Goal: Check status: Check status

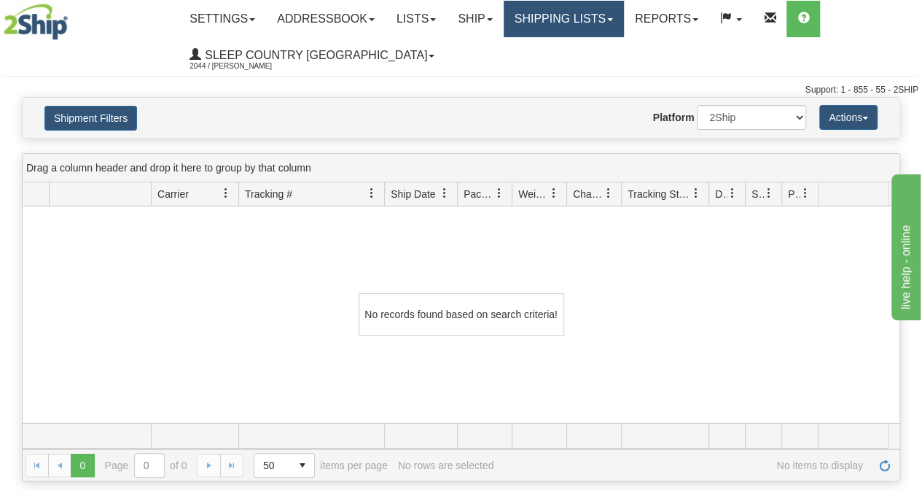
click at [605, 8] on link "Shipping lists" at bounding box center [564, 19] width 120 height 36
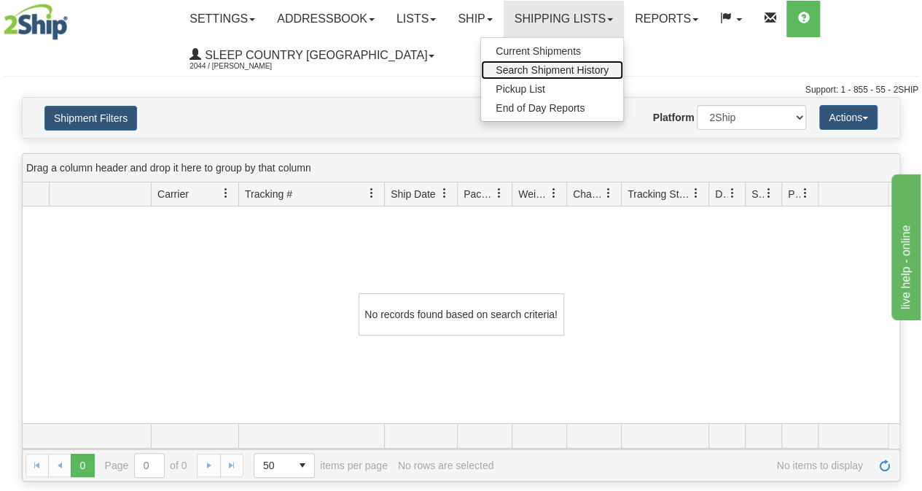
click at [583, 66] on span "Search Shipment History" at bounding box center [552, 70] width 113 height 12
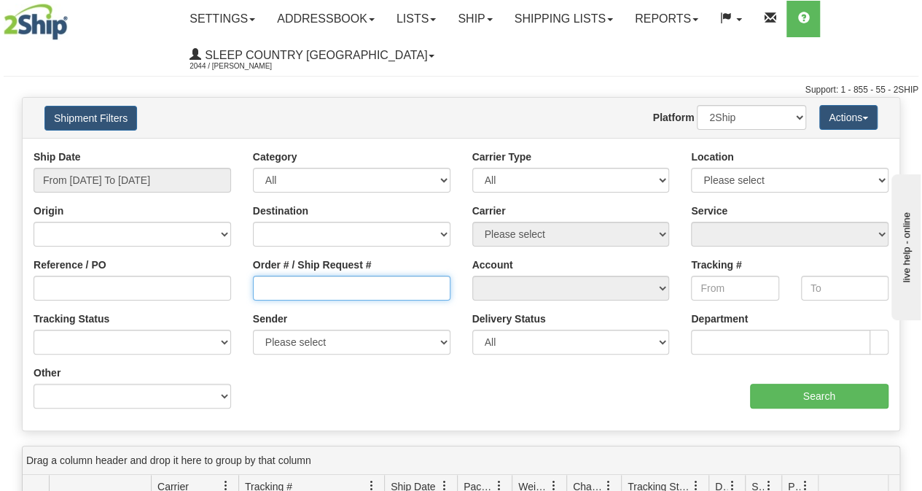
click at [349, 289] on input "Order # / Ship Request #" at bounding box center [352, 288] width 198 height 25
paste input "9007I034488"
type input "9007I034488"
click at [133, 163] on div "Ship Date From [DATE] To [DATE]" at bounding box center [133, 170] width 198 height 43
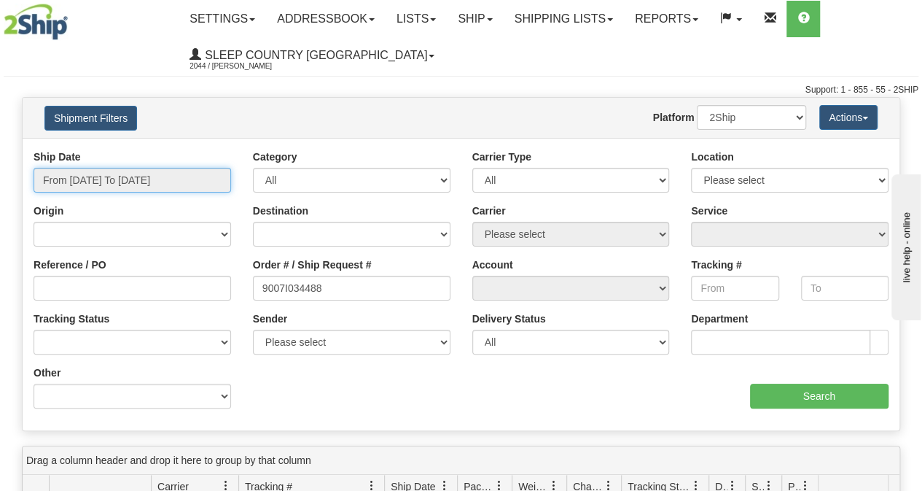
click at [132, 176] on input "From [DATE] To [DATE]" at bounding box center [133, 180] width 198 height 25
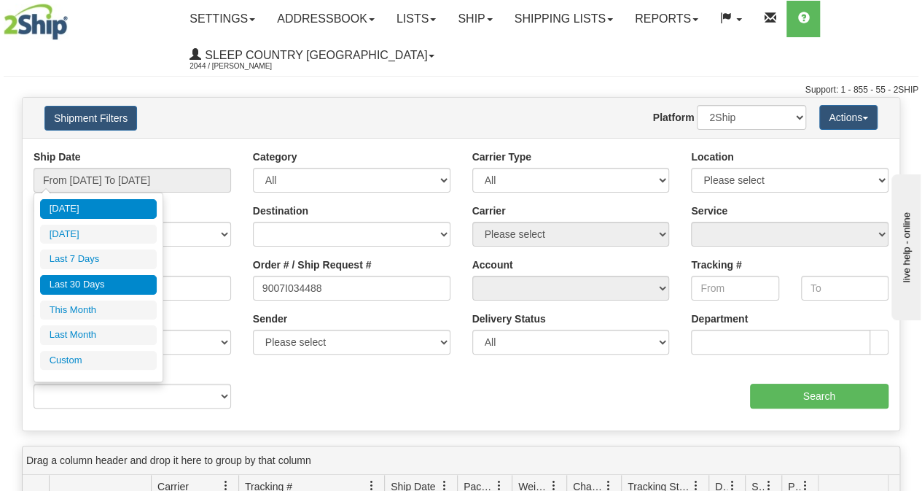
click at [104, 275] on li "Last 30 Days" at bounding box center [98, 285] width 117 height 20
type input "From [DATE] To [DATE]"
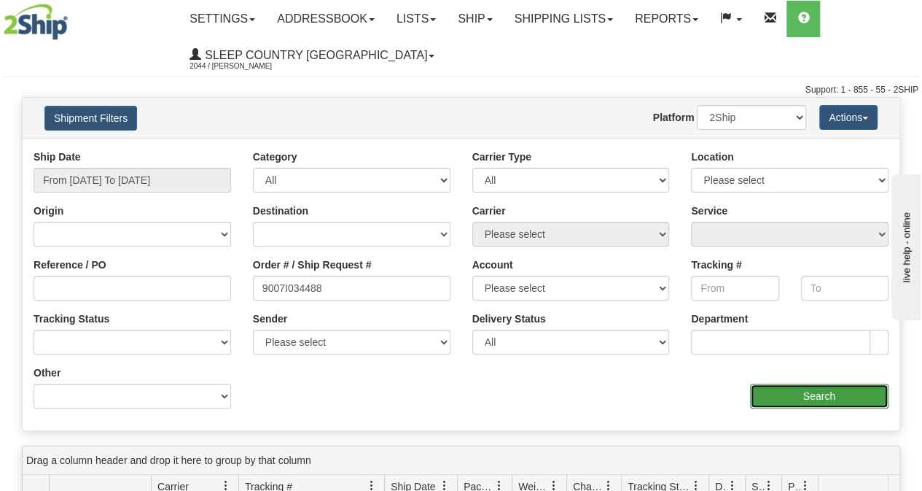
click at [855, 396] on input "Search" at bounding box center [819, 396] width 139 height 25
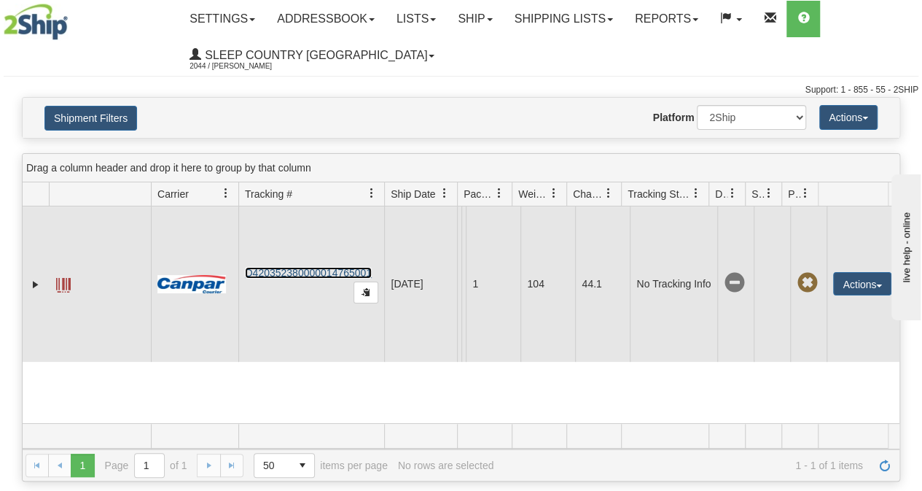
click at [298, 279] on link "D420352380000014765001" at bounding box center [308, 273] width 127 height 12
